Goal: Manage account settings

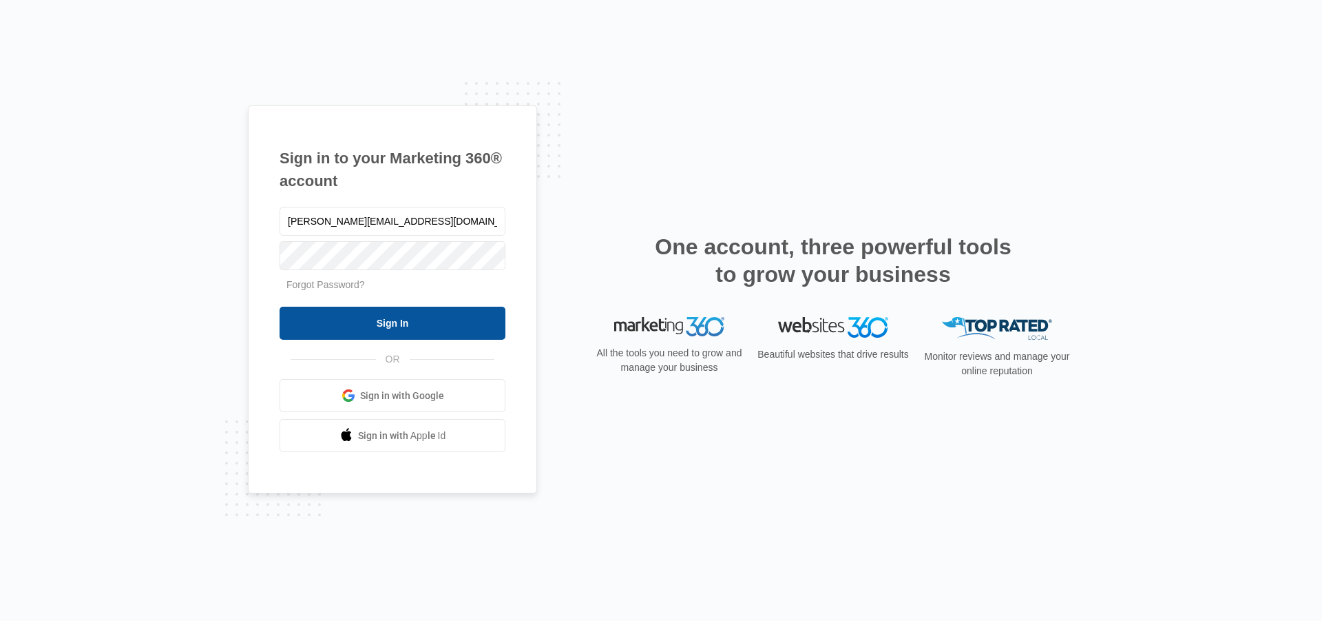
type input "dale@carcapsule.com"
click at [377, 315] on input "Sign In" at bounding box center [393, 322] width 226 height 33
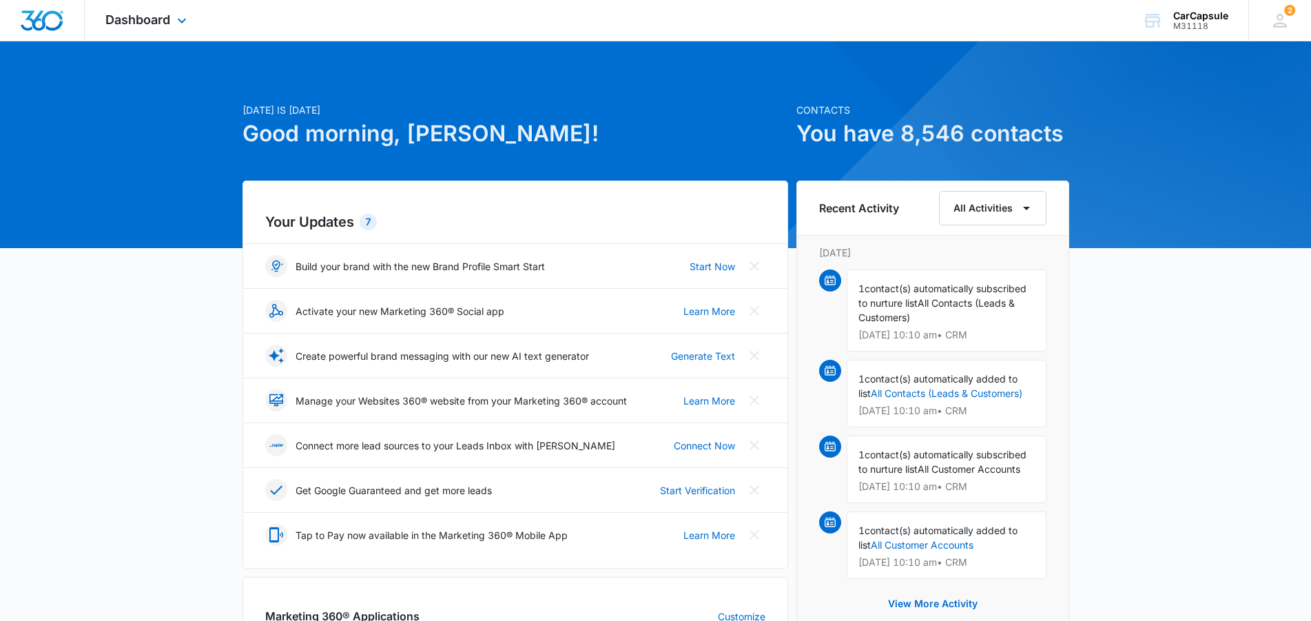
click at [174, 24] on div "Dashboard Apps Reputation Websites Forms CRM Email Social Shop Payments POS Con…" at bounding box center [148, 20] width 126 height 41
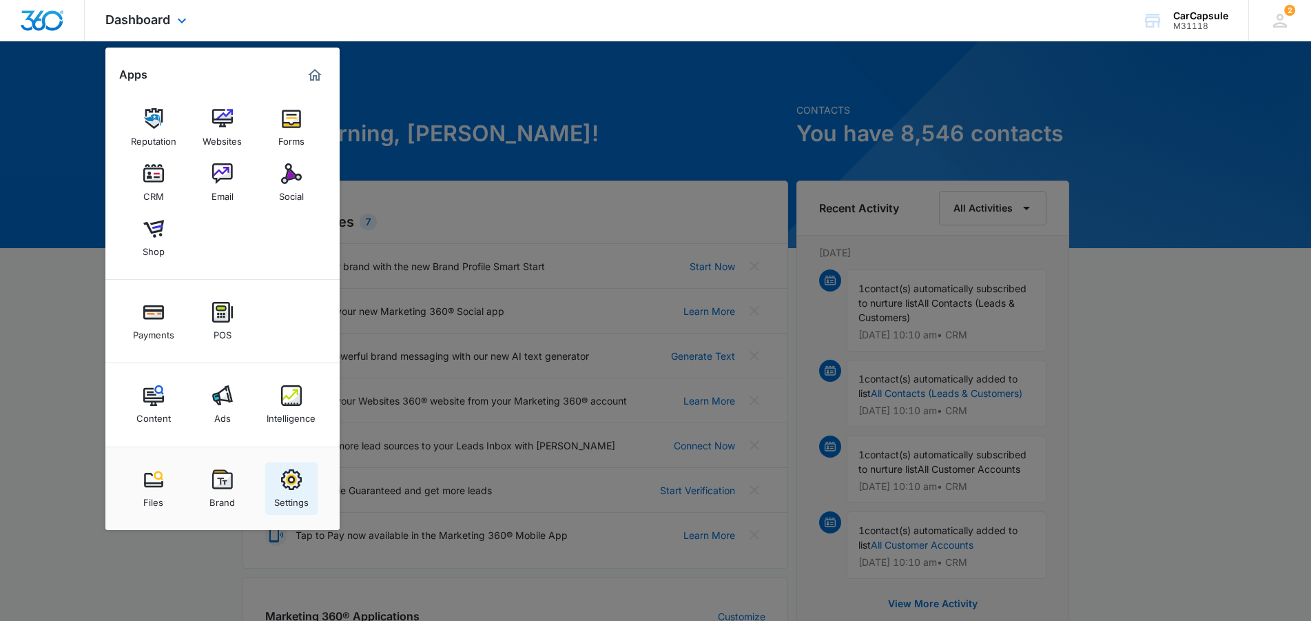
click at [293, 479] on img at bounding box center [291, 479] width 21 height 21
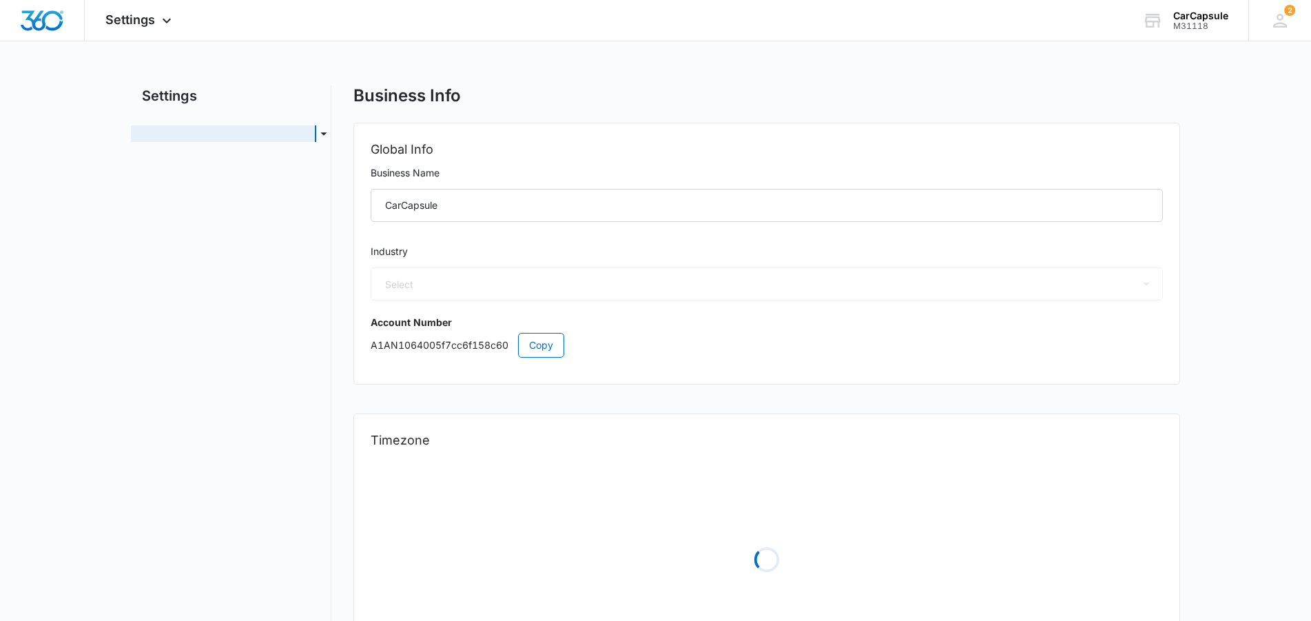
select select "45"
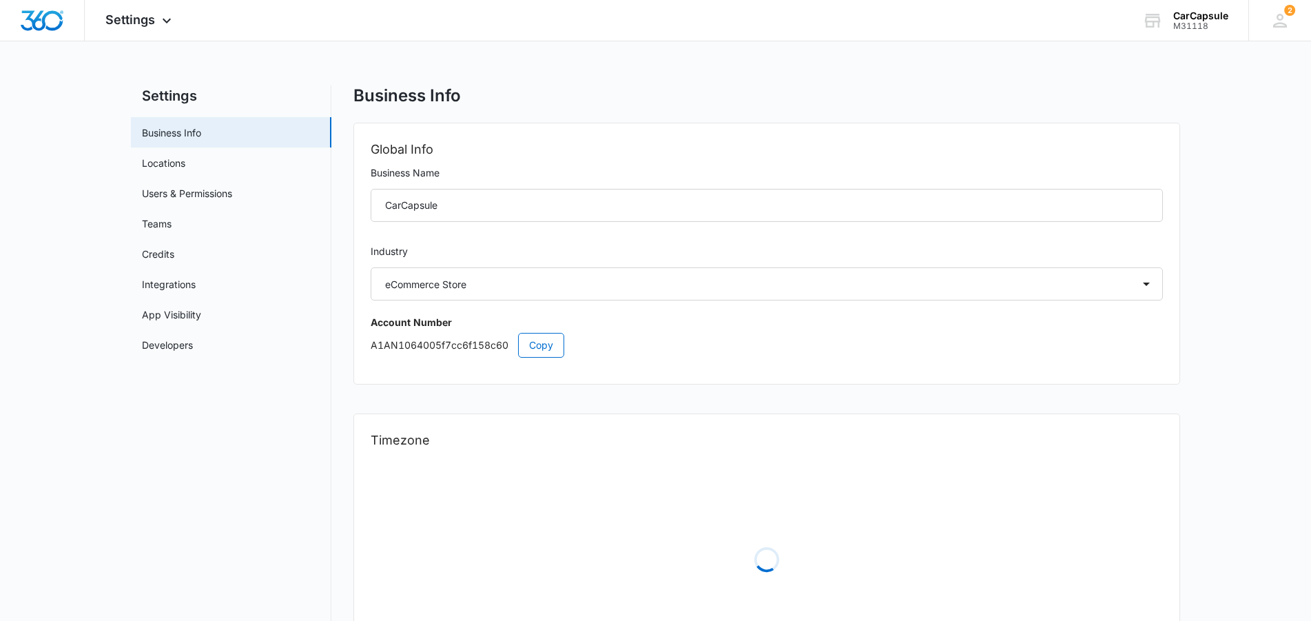
select select "US"
select select "America/Chicago"
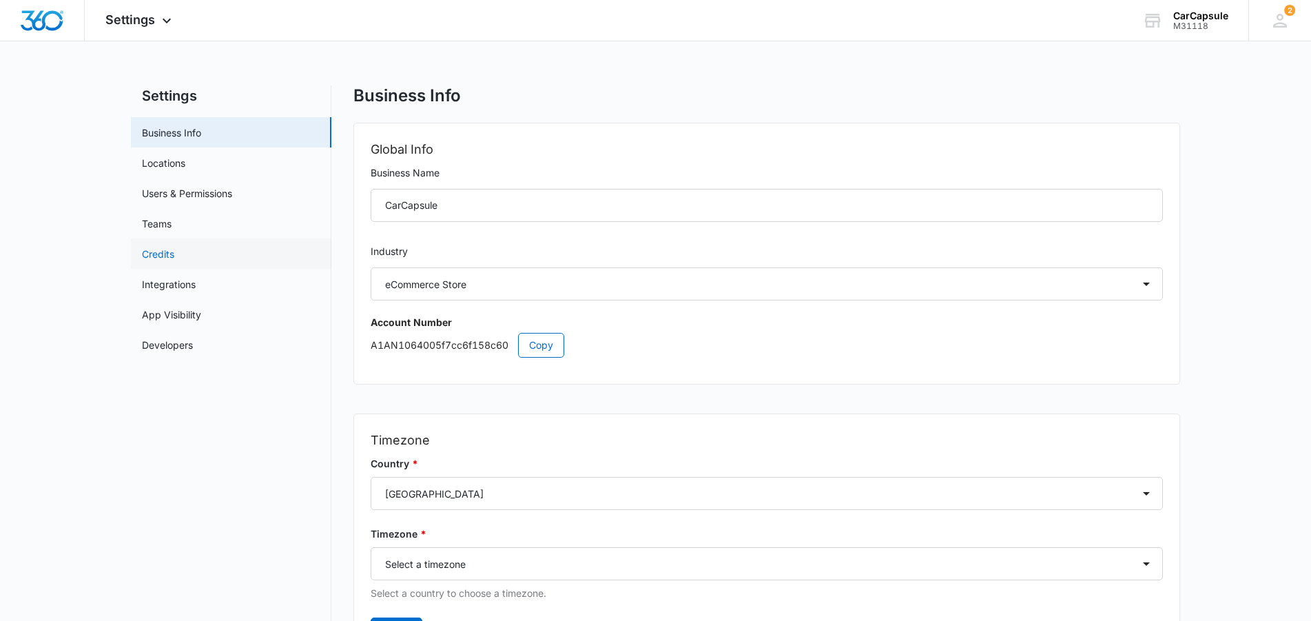
click at [167, 257] on link "Credits" at bounding box center [158, 254] width 32 height 14
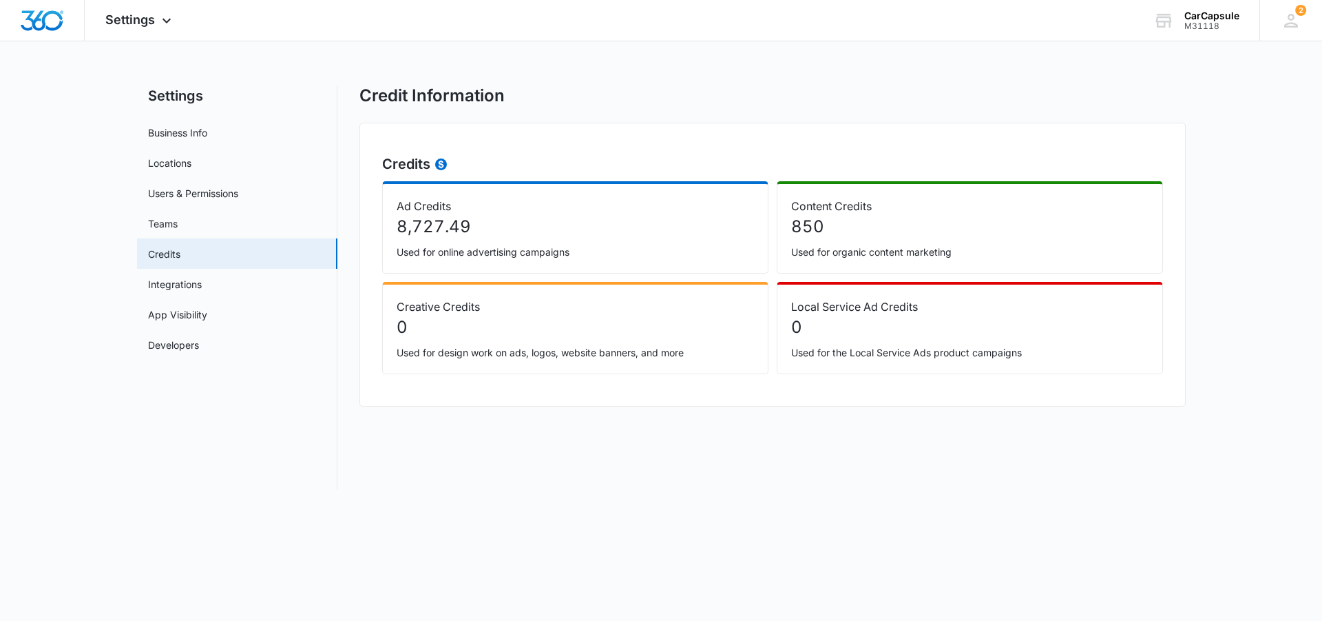
click at [457, 233] on p "8,727.49" at bounding box center [575, 226] width 357 height 25
click at [1287, 19] on icon at bounding box center [1291, 20] width 21 height 21
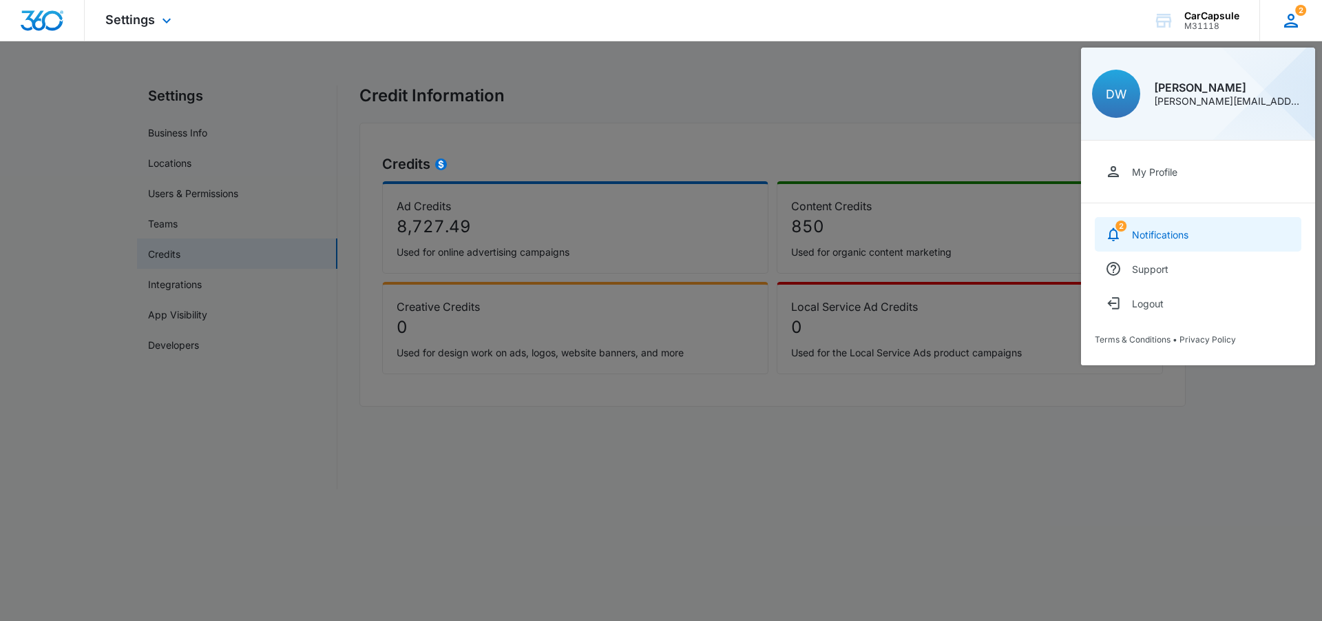
click at [1118, 229] on span "2" at bounding box center [1121, 225] width 11 height 11
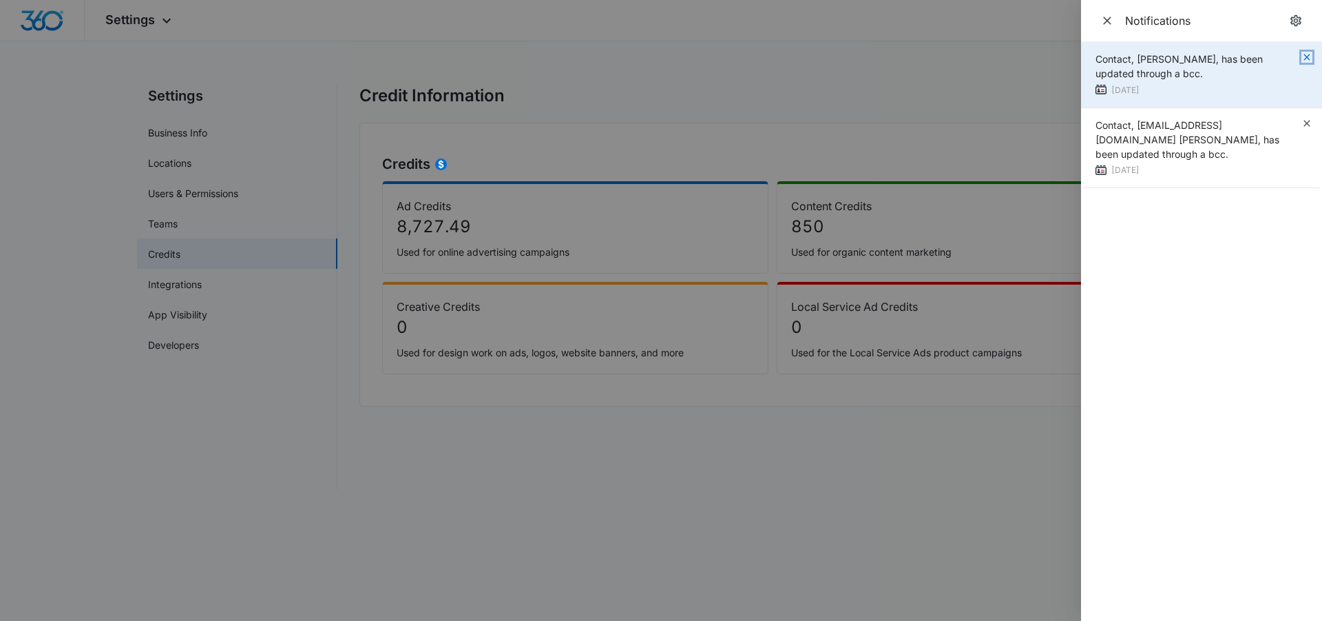
click at [1310, 57] on icon "button" at bounding box center [1307, 57] width 11 height 11
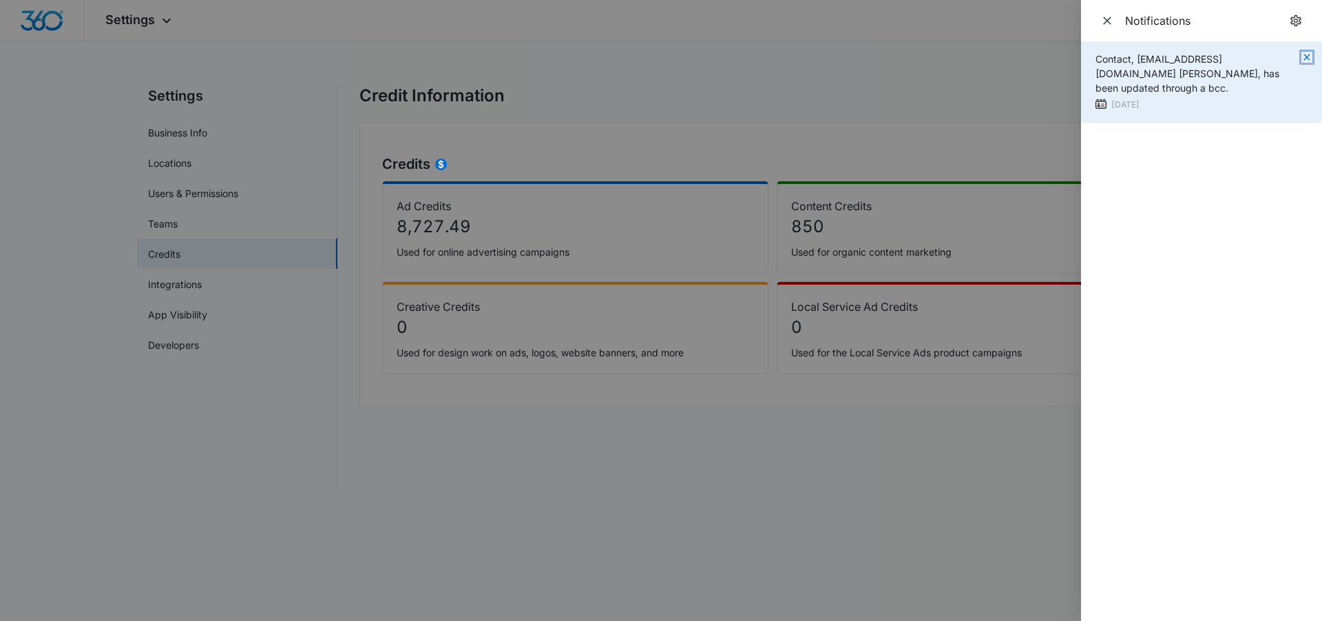
click at [1304, 61] on icon "button" at bounding box center [1307, 57] width 11 height 11
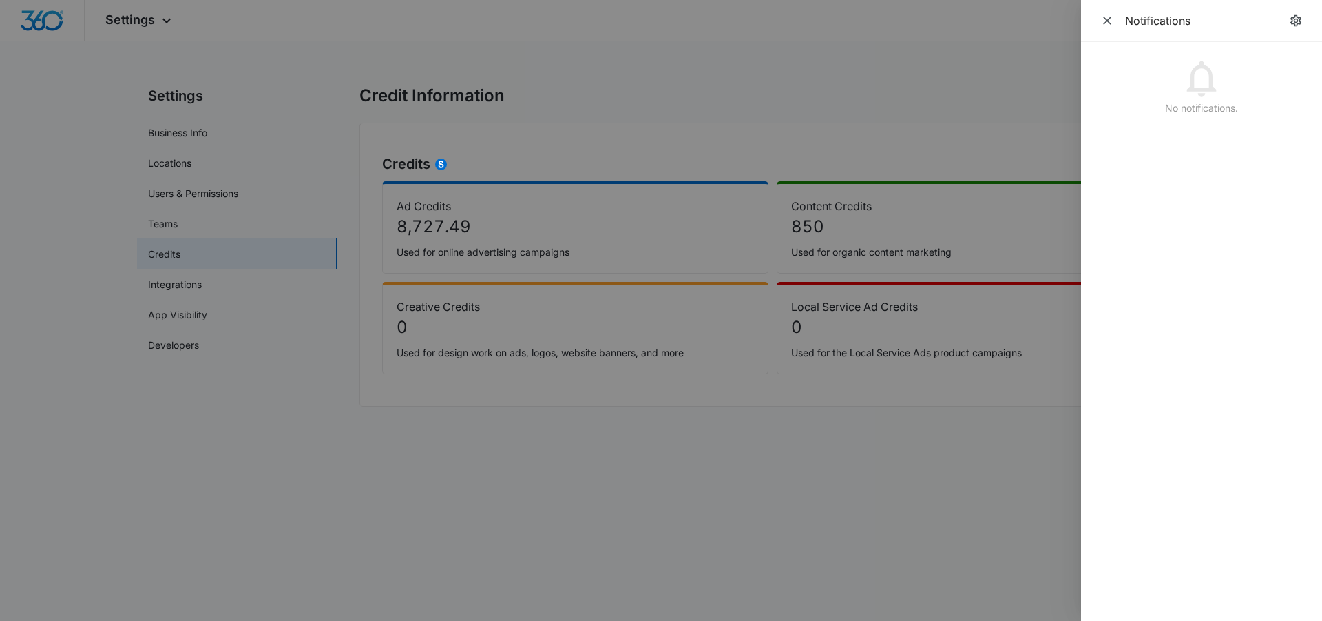
click at [676, 118] on div at bounding box center [661, 310] width 1322 height 621
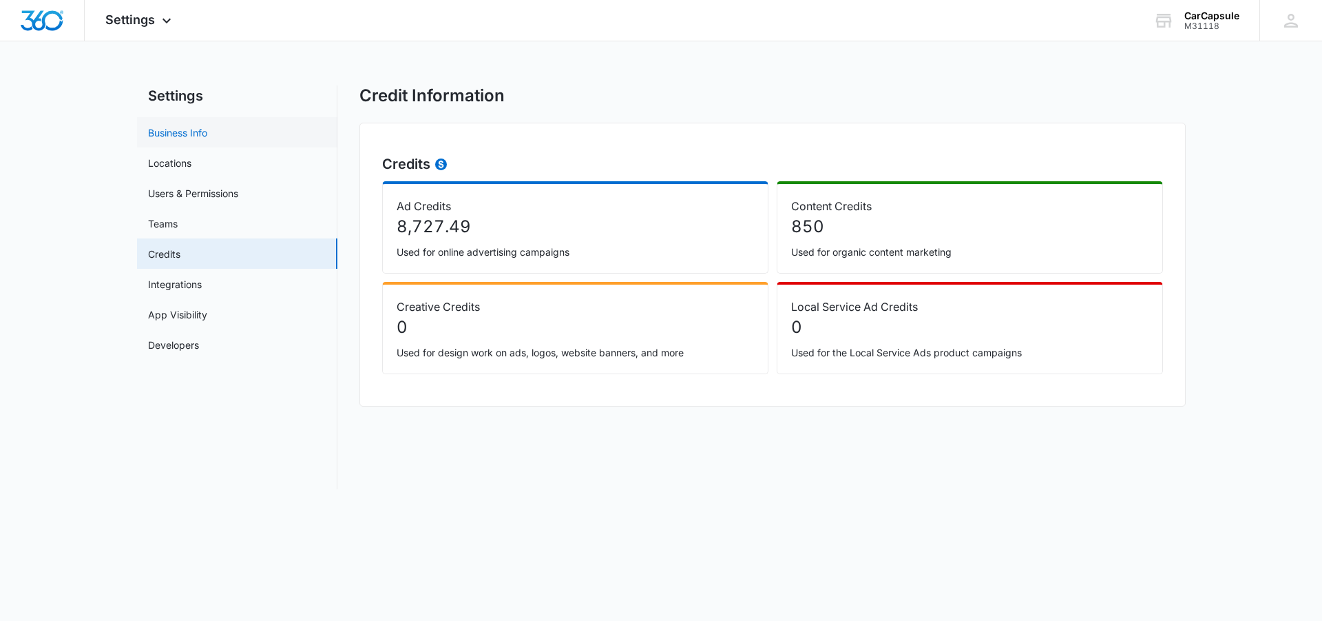
click at [167, 138] on link "Business Info" at bounding box center [177, 132] width 59 height 14
select select "45"
select select "US"
select select "America/Chicago"
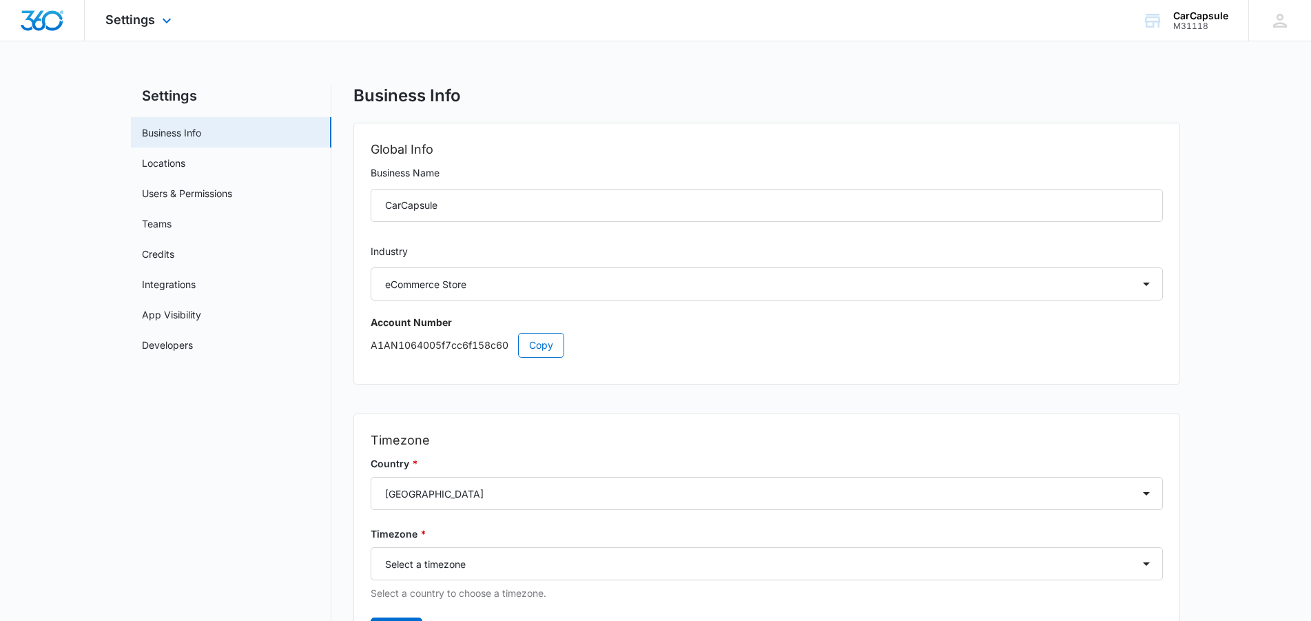
click at [39, 25] on img "Dashboard" at bounding box center [42, 20] width 44 height 21
